Goal: Find specific page/section: Find specific page/section

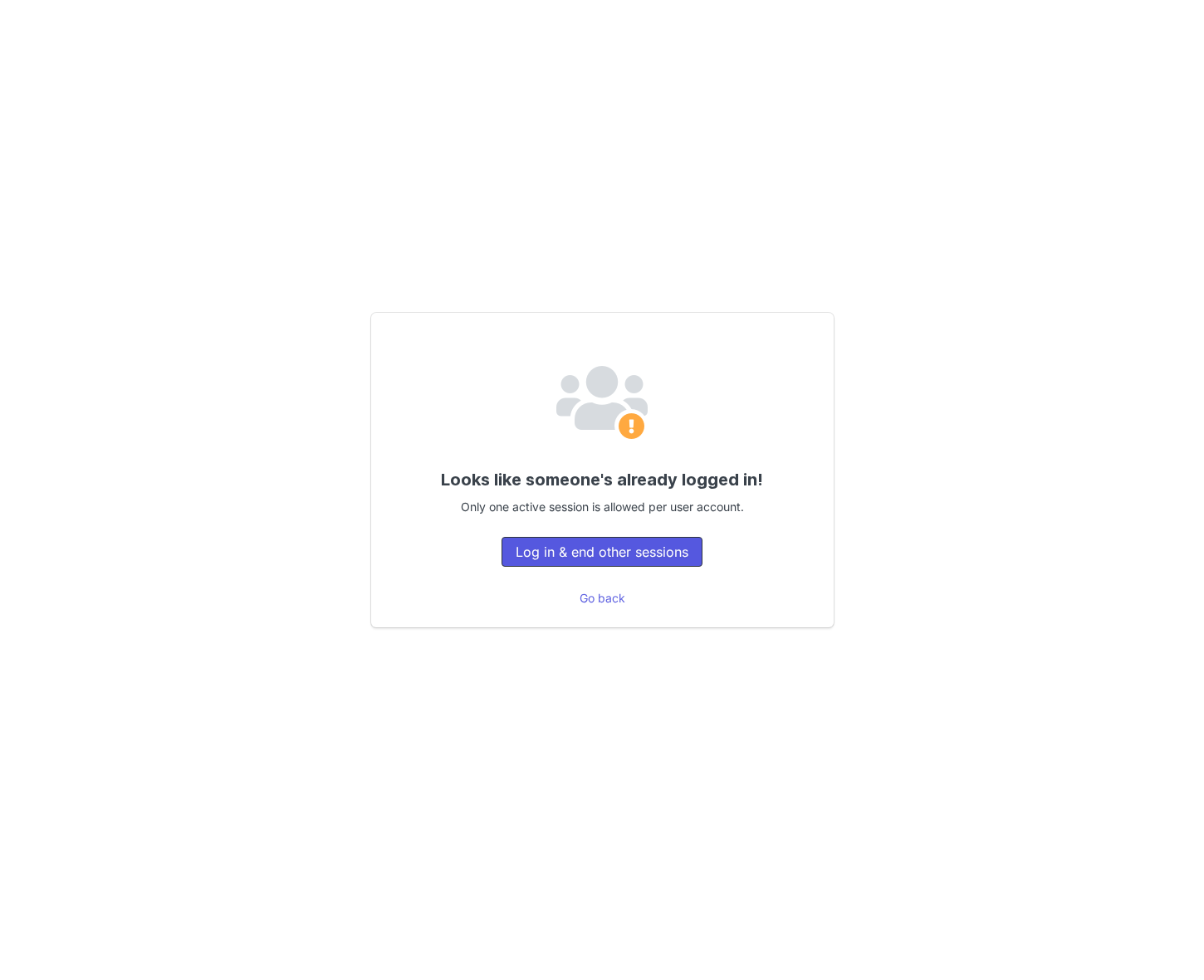
click at [615, 559] on button "Log in & end other sessions" at bounding box center [602, 552] width 201 height 30
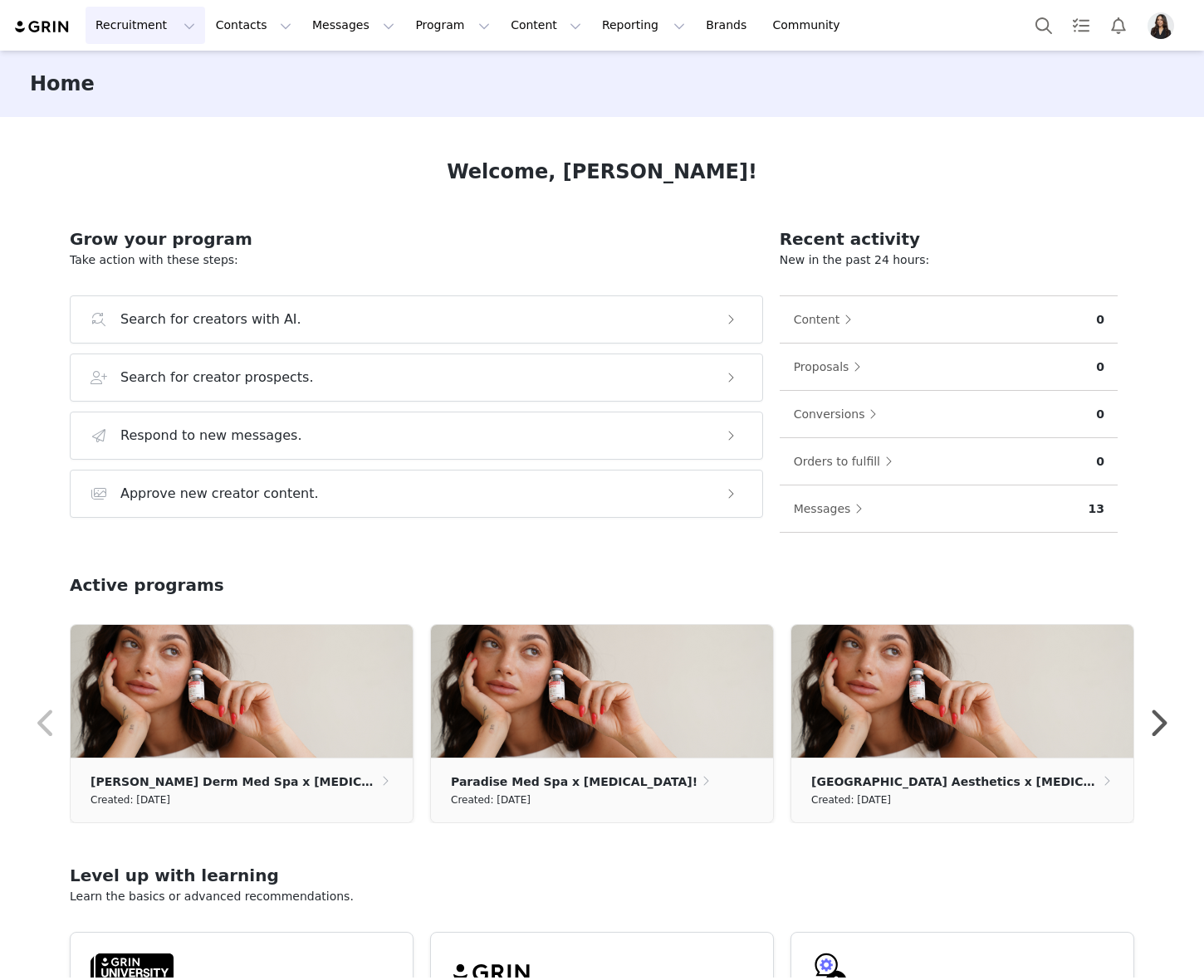
click at [123, 19] on button "Recruitment Recruitment" at bounding box center [145, 25] width 120 height 37
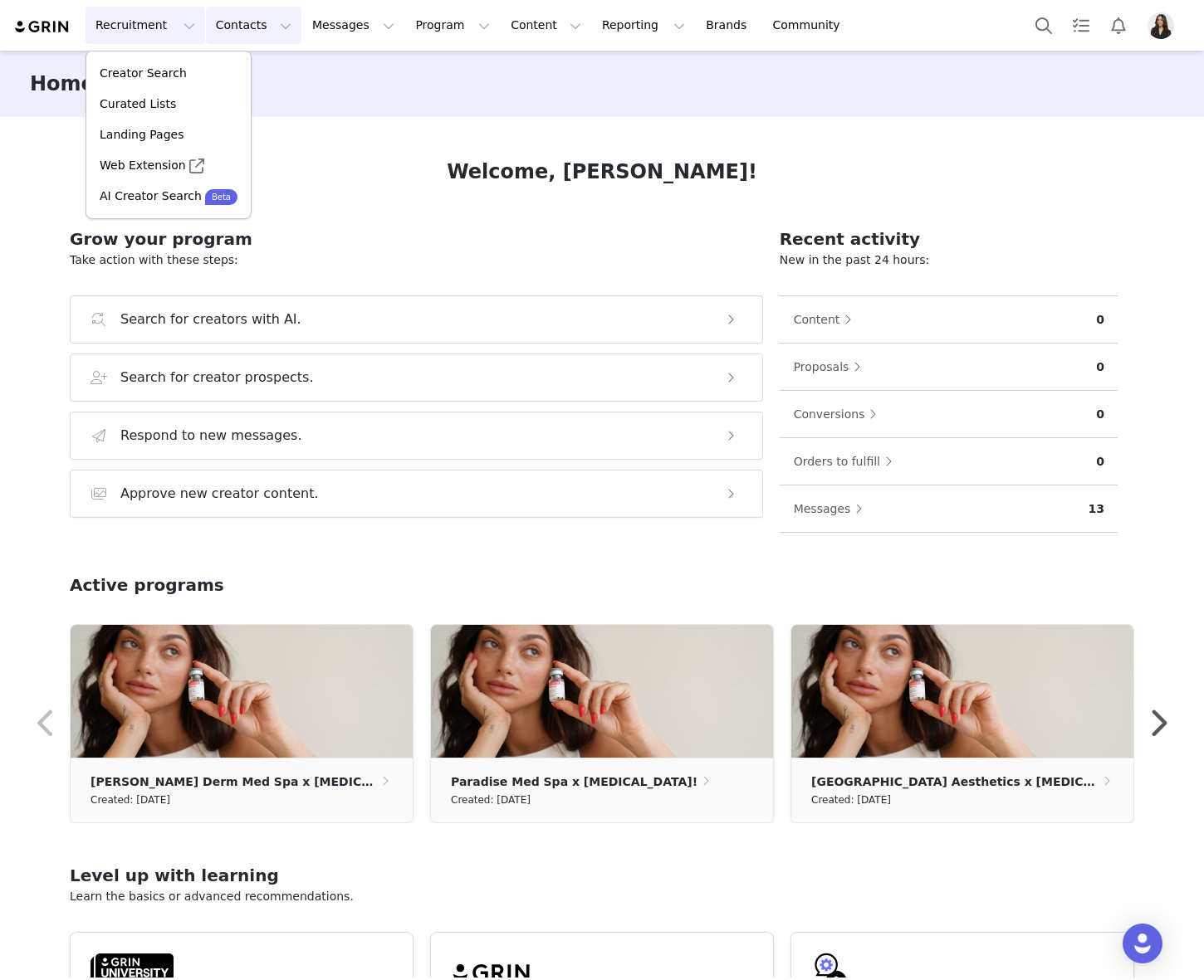
click at [211, 33] on button "Contacts Contacts" at bounding box center [253, 25] width 96 height 37
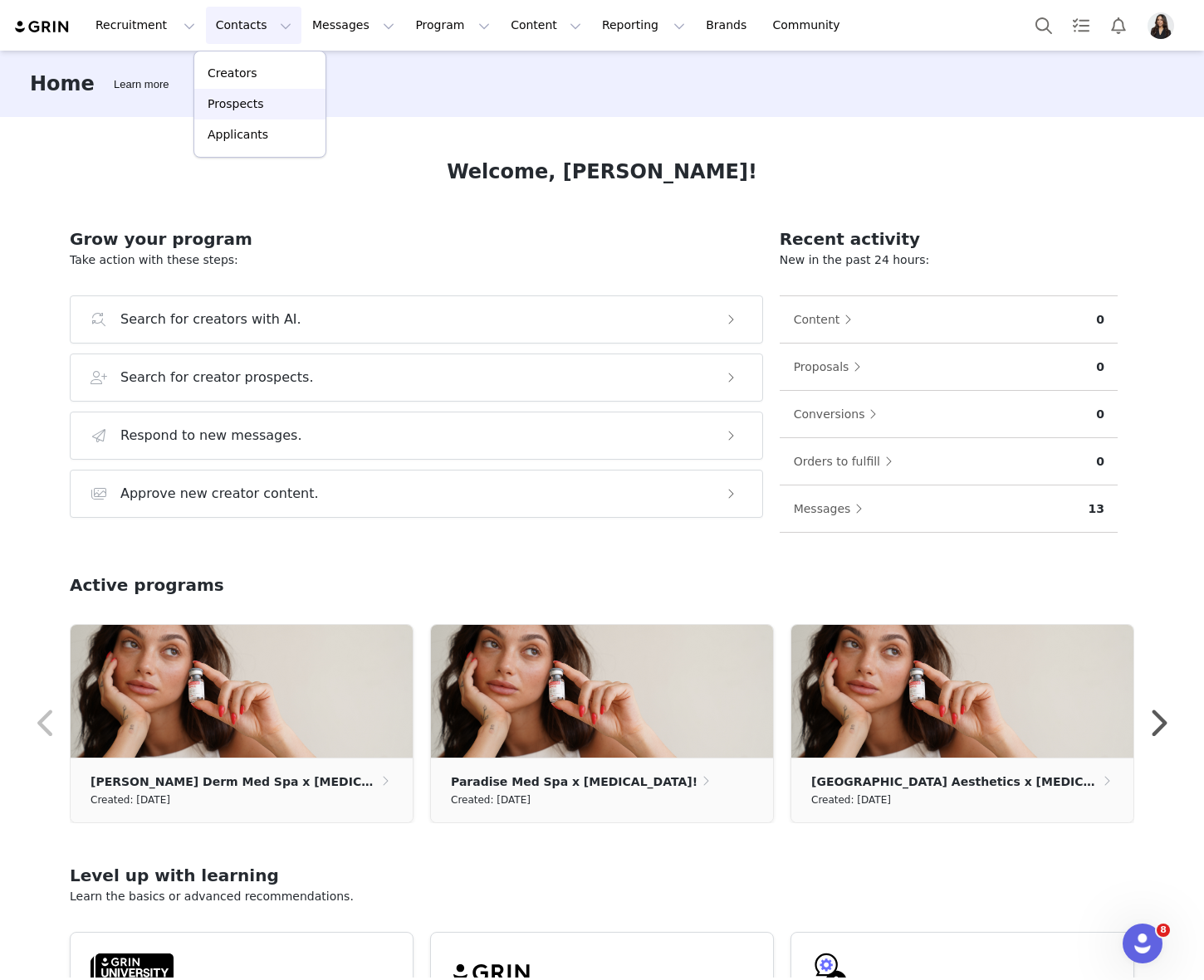
click at [225, 97] on p "Prospects" at bounding box center [236, 104] width 56 height 18
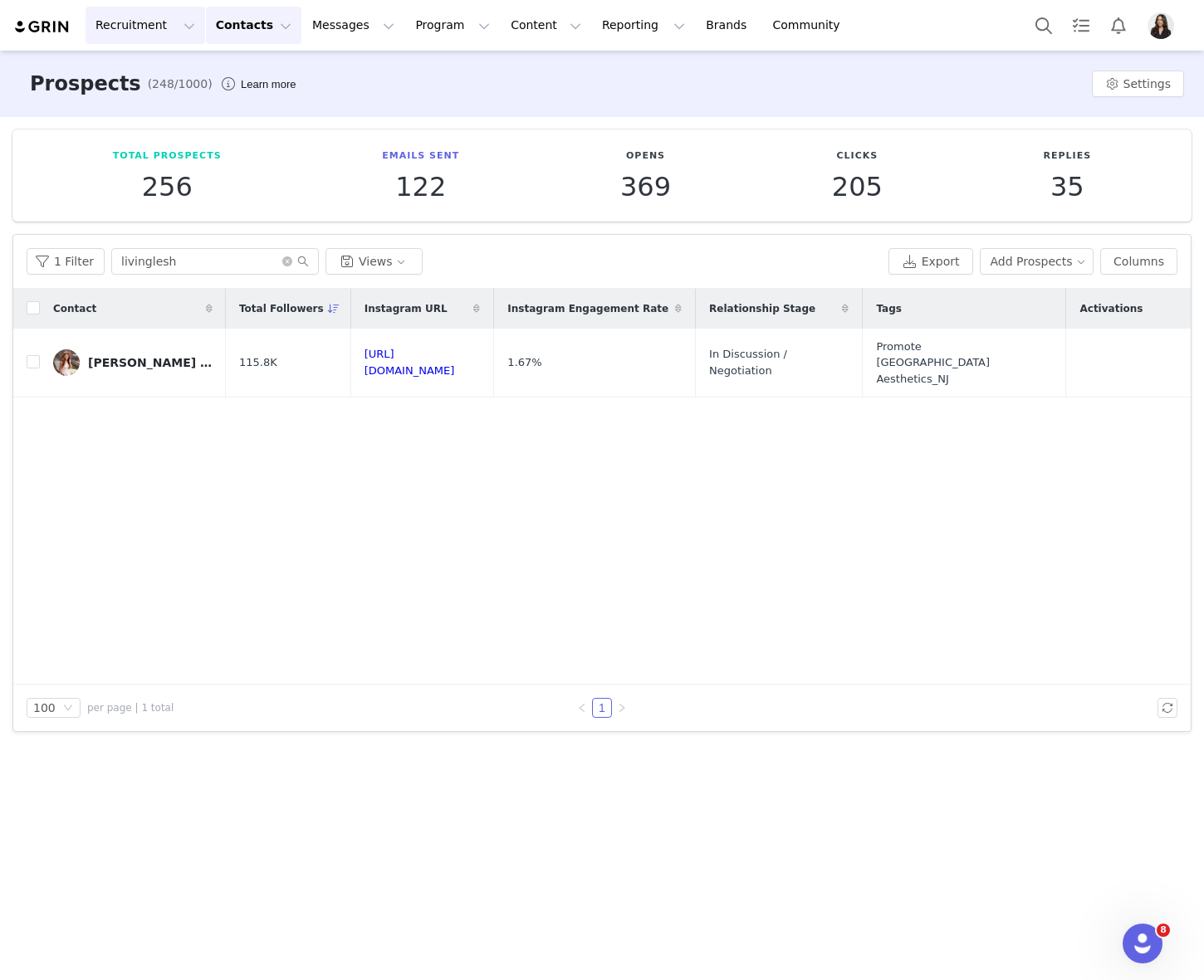
click at [136, 41] on button "Recruitment Recruitment" at bounding box center [145, 25] width 120 height 37
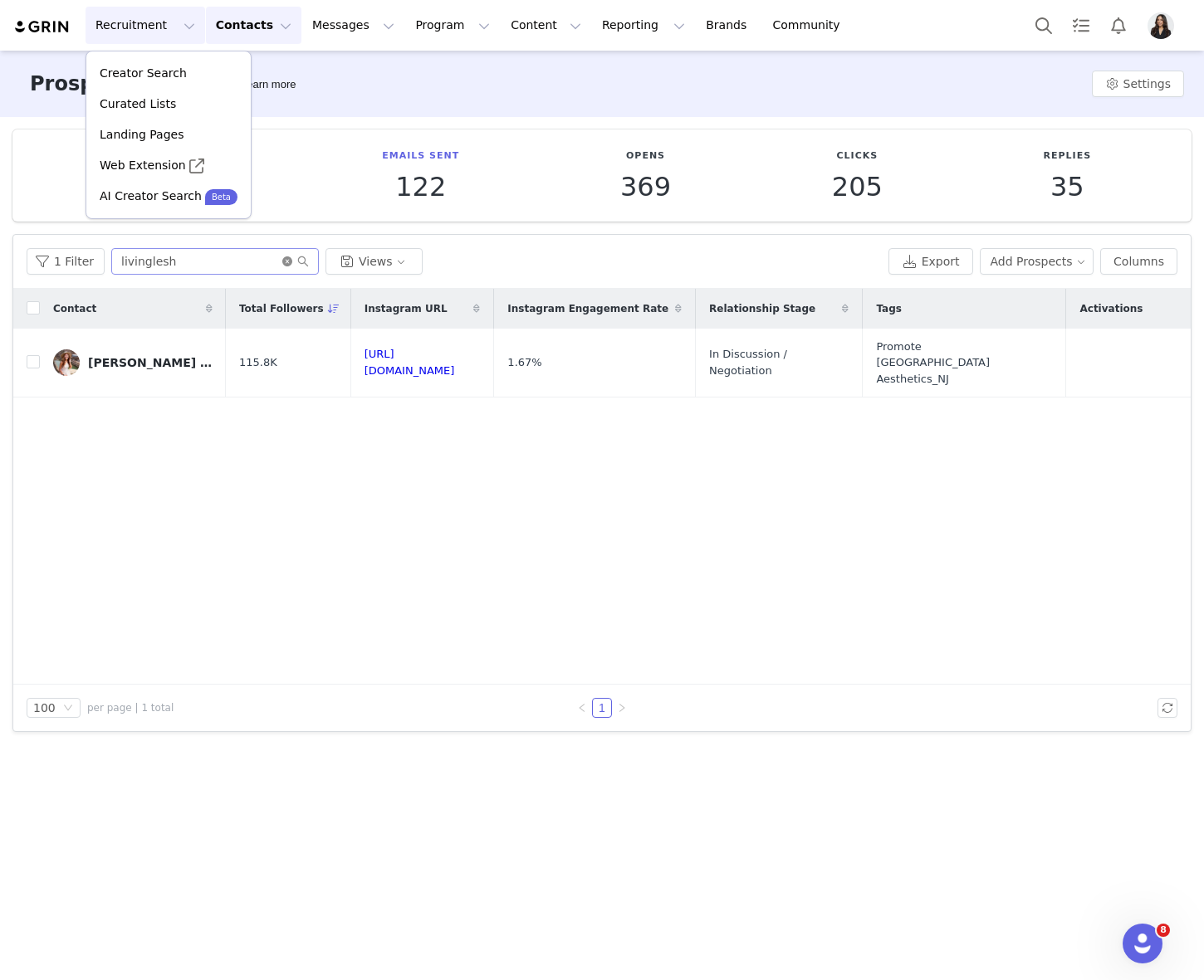
click at [282, 258] on icon "icon: close-circle" at bounding box center [287, 261] width 10 height 10
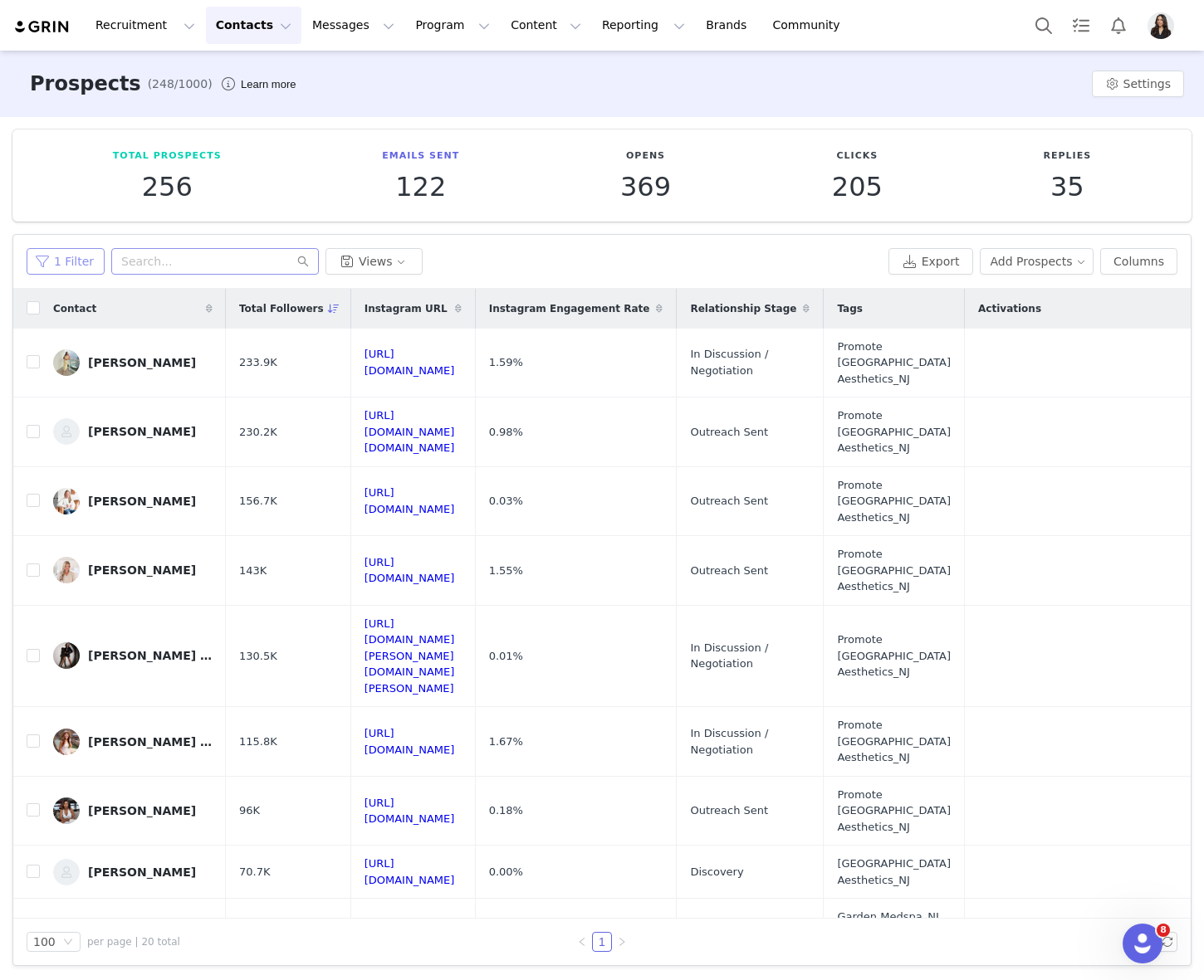
click at [71, 260] on button "1 Filter" at bounding box center [66, 261] width 78 height 27
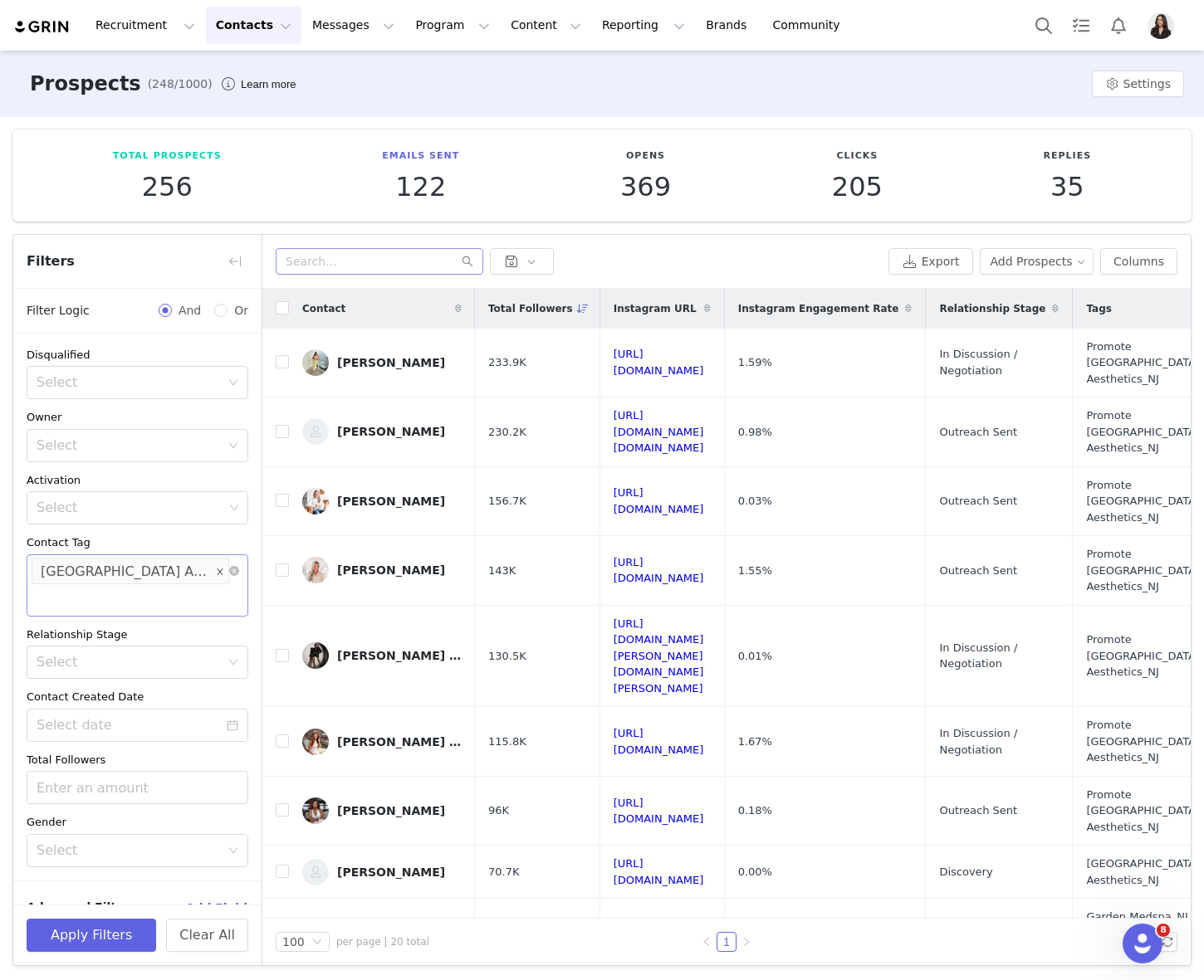
click at [216, 573] on icon "icon: close" at bounding box center [220, 570] width 8 height 8
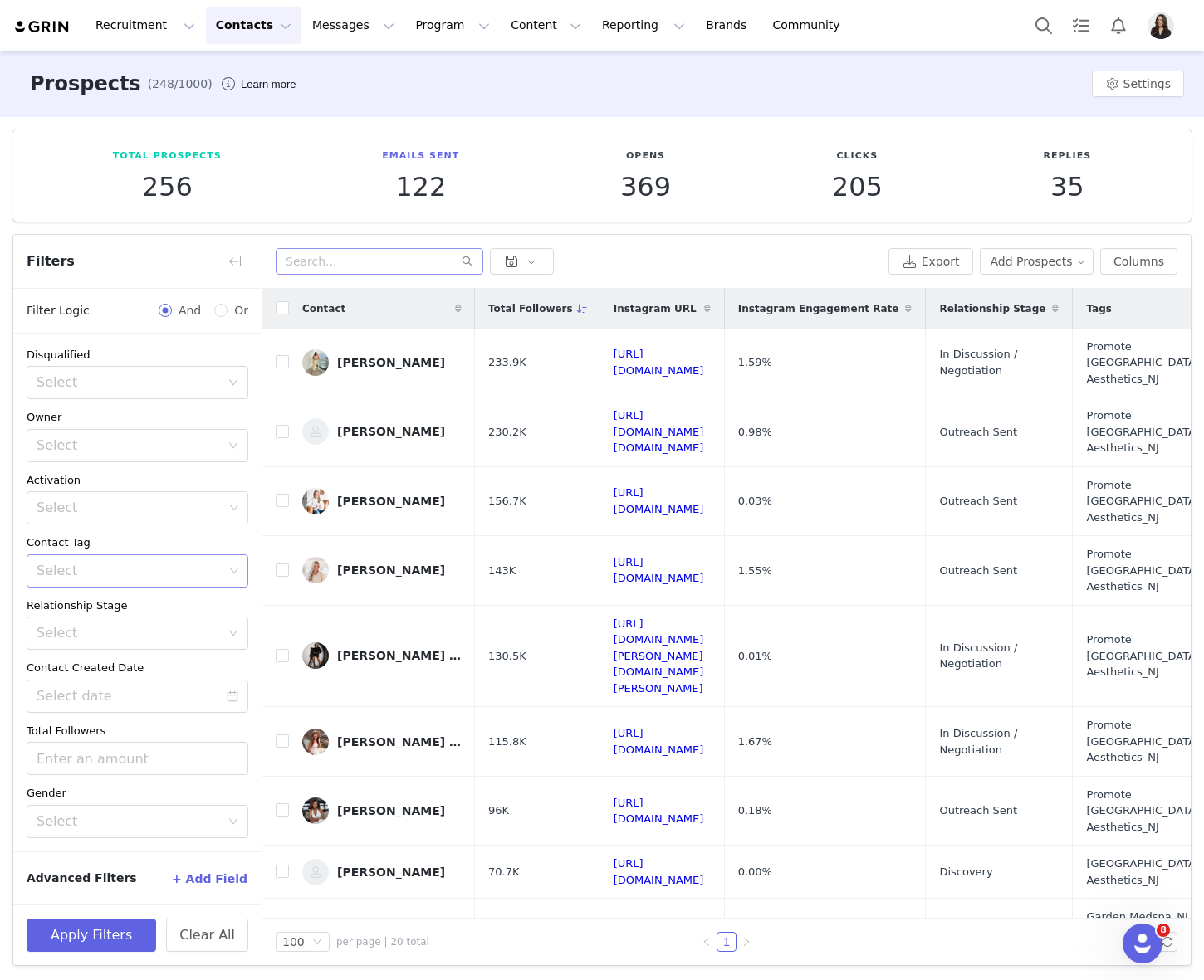
click at [190, 579] on div "Select" at bounding box center [131, 571] width 199 height 32
type input "dilwo"
click at [187, 606] on li "DilworthDerm_NC" at bounding box center [132, 607] width 210 height 27
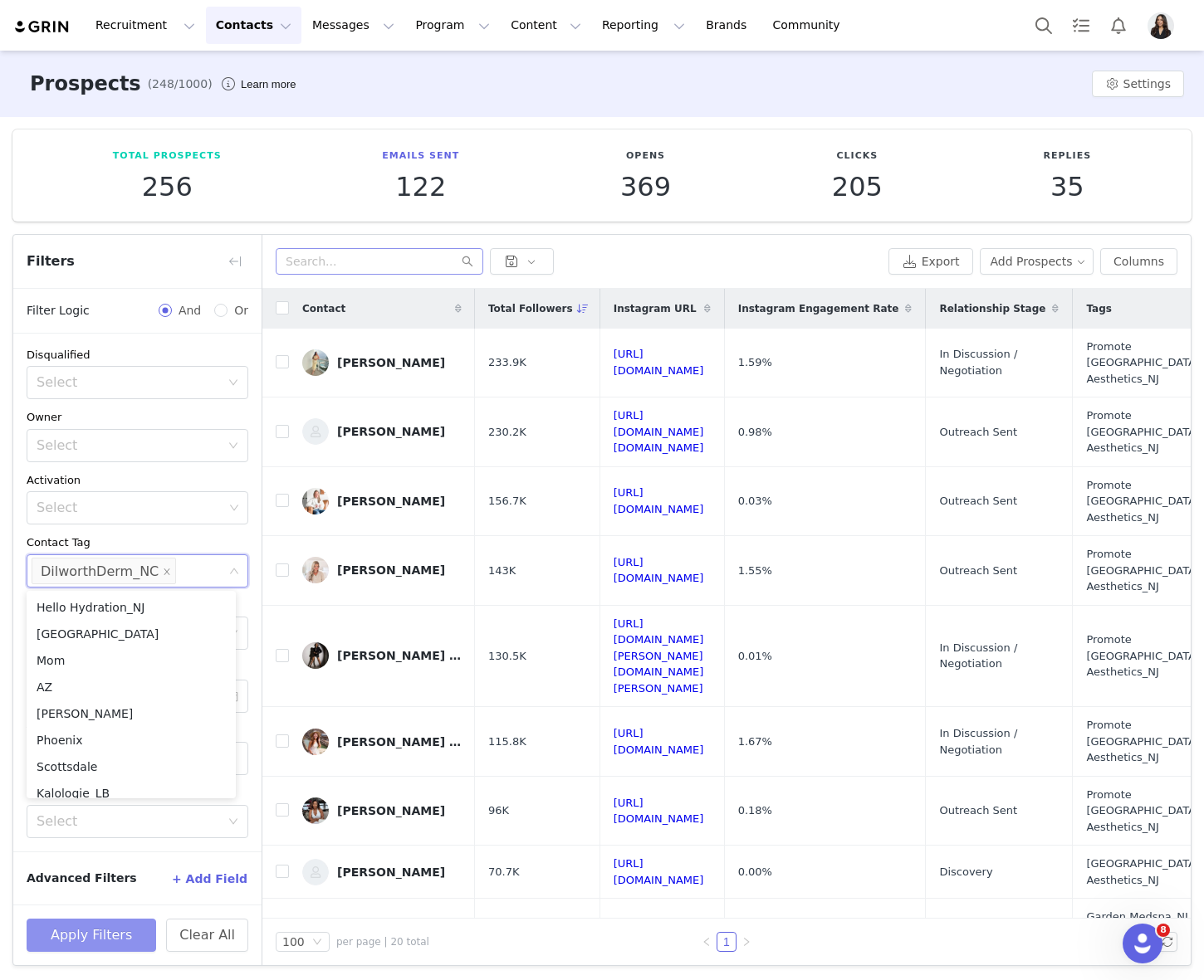
click at [88, 925] on button "Apply Filters" at bounding box center [92, 935] width 130 height 33
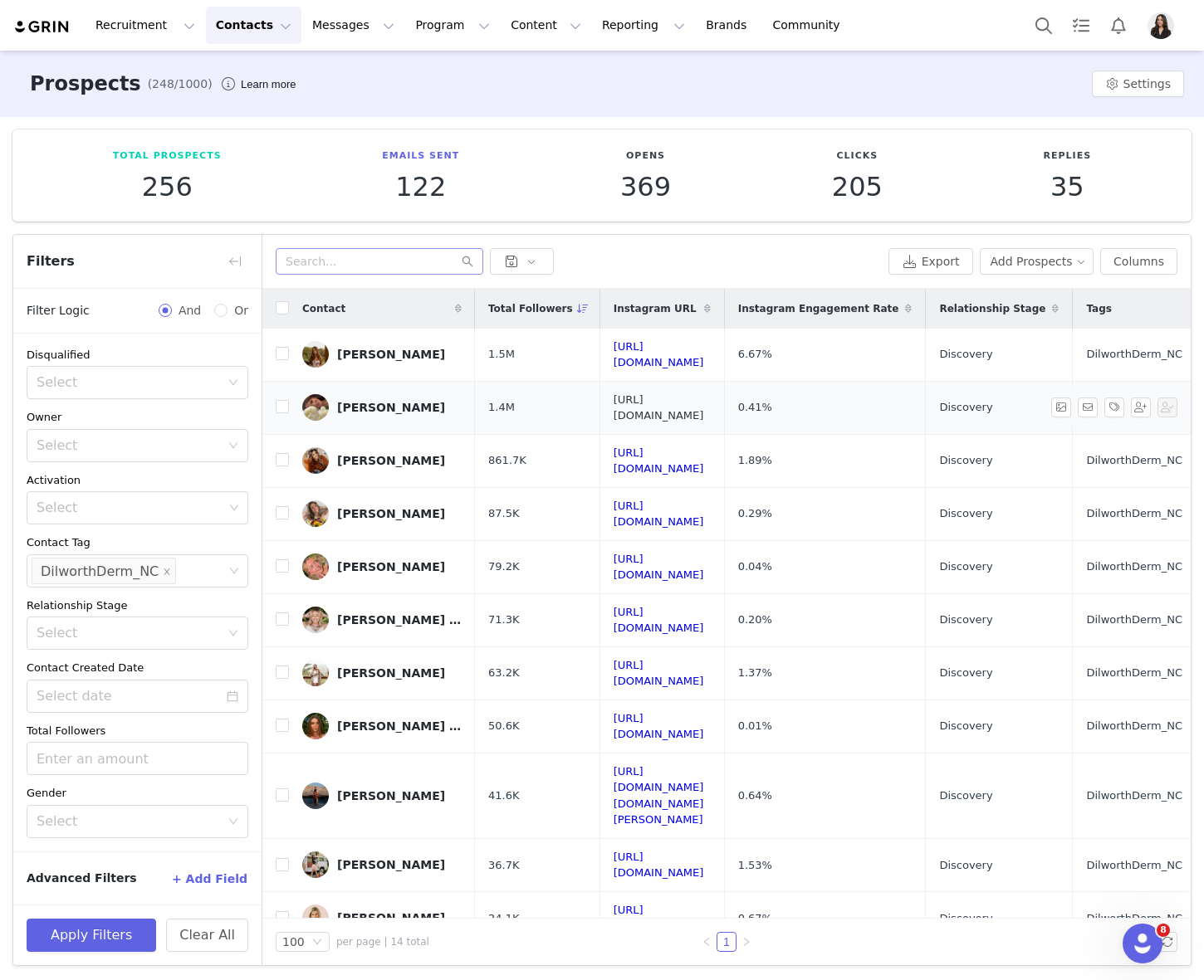
click at [693, 401] on link "[URL][DOMAIN_NAME]" at bounding box center [660, 407] width 91 height 29
